Goal: Find specific page/section: Find specific page/section

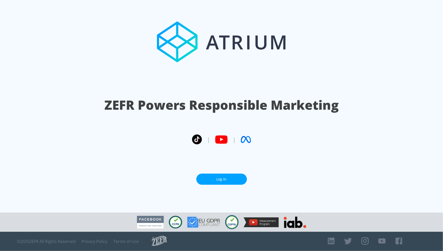
click at [216, 176] on link "Log In" at bounding box center [221, 179] width 51 height 11
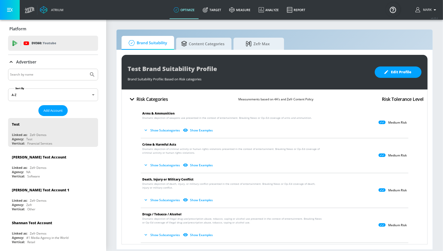
click at [45, 76] on input "Search by name" at bounding box center [48, 74] width 77 height 7
type input "nestle"
click at [87, 69] on button "Submit Search" at bounding box center [92, 74] width 11 height 11
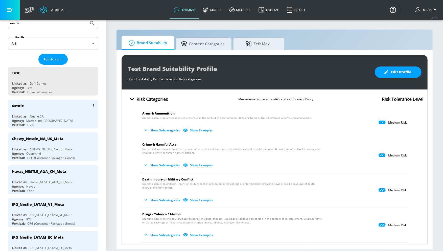
scroll to position [53, 0]
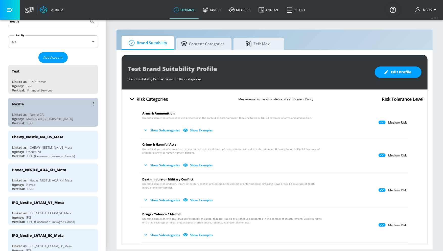
click at [56, 108] on div "Nestle" at bounding box center [54, 104] width 85 height 12
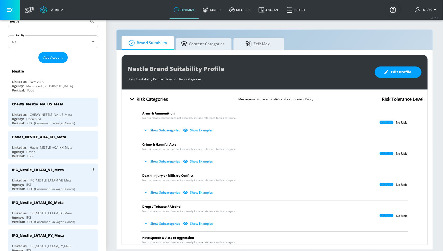
click at [59, 167] on div "IPG_Nestle_LATAM_VE_Meta" at bounding box center [38, 169] width 52 height 5
